Goal: Find specific page/section: Find specific page/section

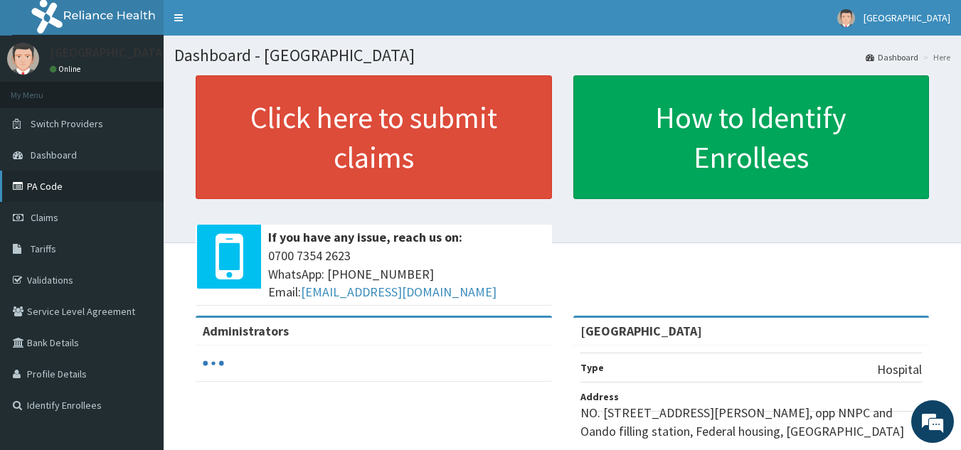
click at [51, 188] on link "PA Code" at bounding box center [82, 186] width 164 height 31
click at [49, 182] on link "PA Code" at bounding box center [82, 186] width 164 height 31
